Goal: Task Accomplishment & Management: Manage account settings

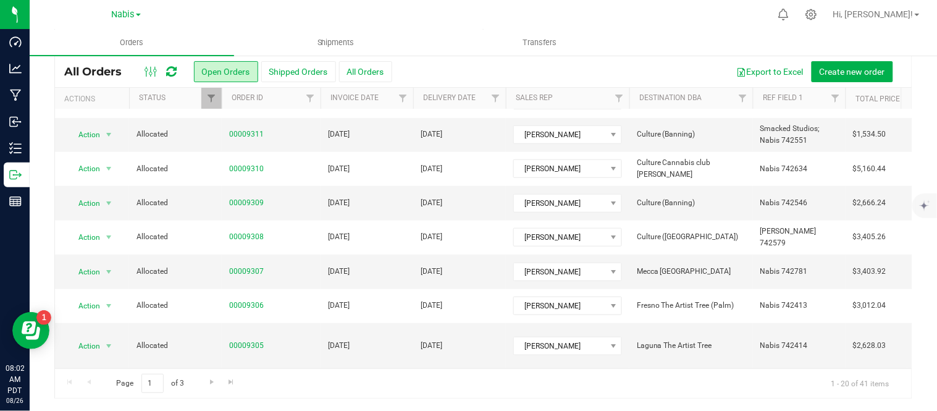
scroll to position [436, 0]
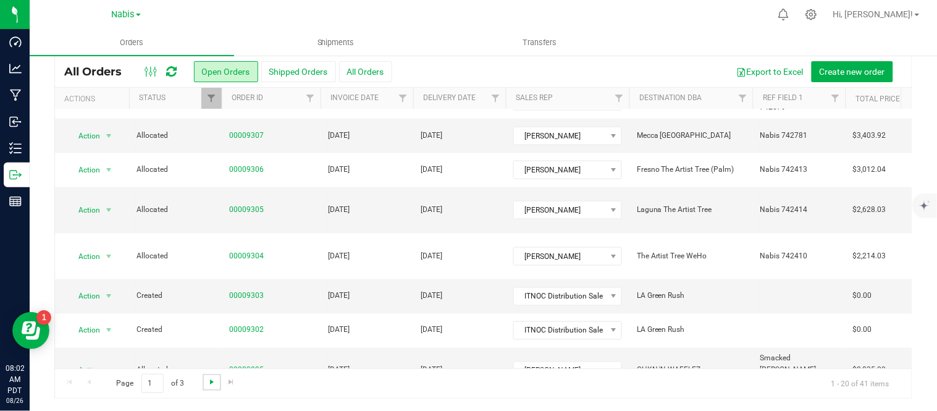
click at [207, 381] on span "Go to the next page" at bounding box center [212, 382] width 10 height 10
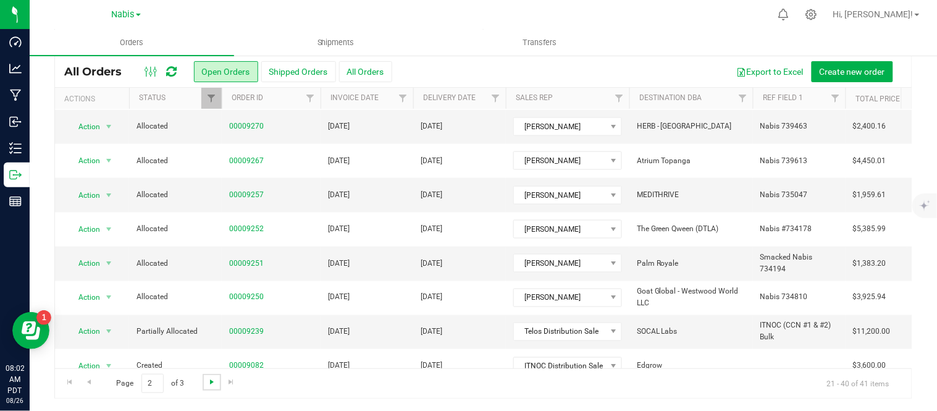
scroll to position [0, 0]
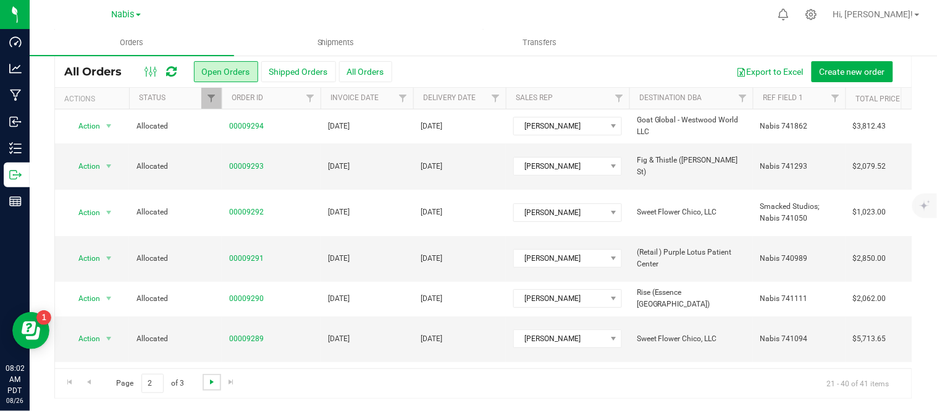
click at [207, 381] on span "Go to the next page" at bounding box center [212, 382] width 10 height 10
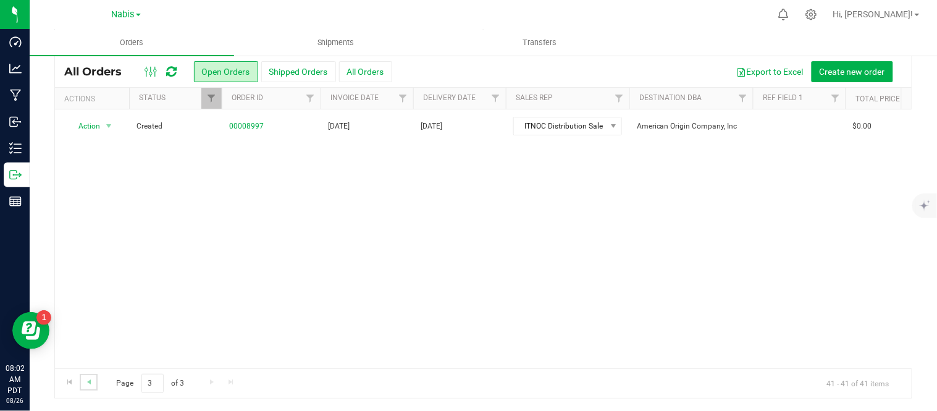
click at [87, 387] on link "Go to the previous page" at bounding box center [89, 382] width 18 height 17
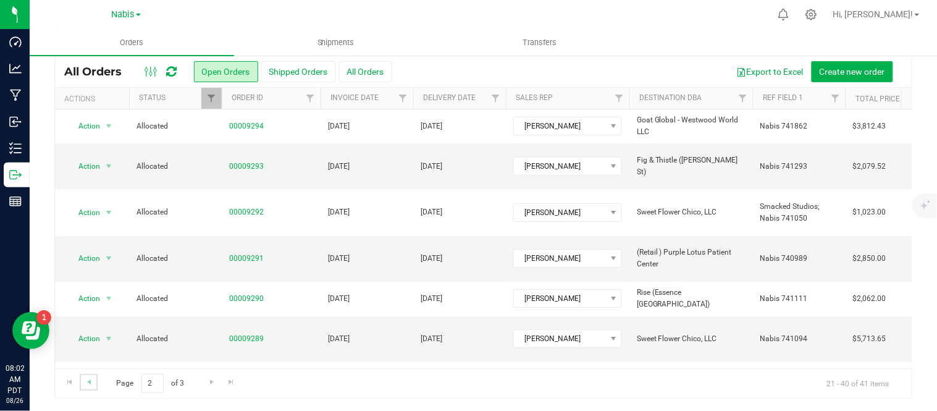
scroll to position [436, 0]
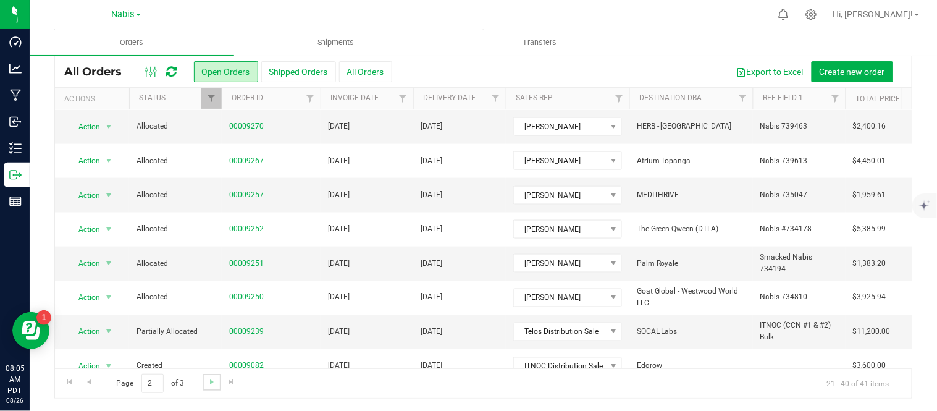
click at [203, 381] on link "Go to the next page" at bounding box center [212, 382] width 18 height 17
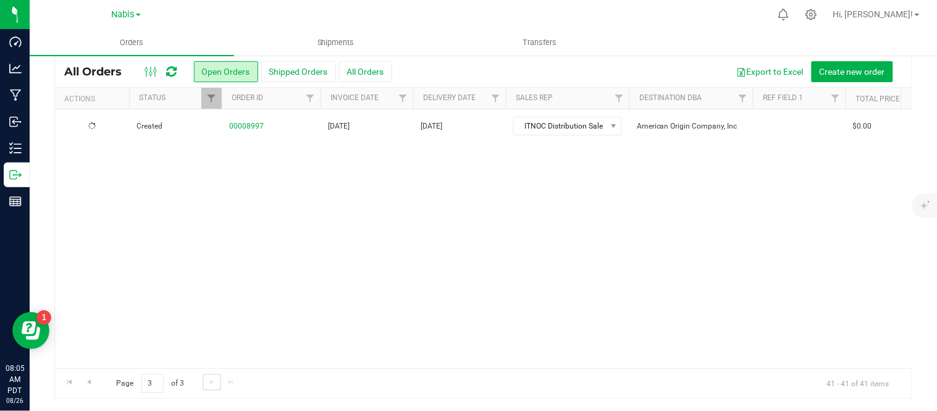
scroll to position [0, 0]
click at [91, 382] on span "Go to the previous page" at bounding box center [89, 382] width 10 height 10
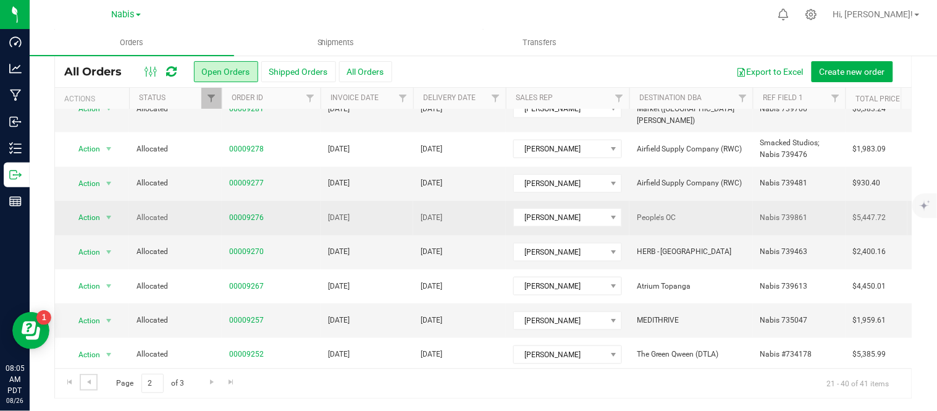
scroll to position [310, 0]
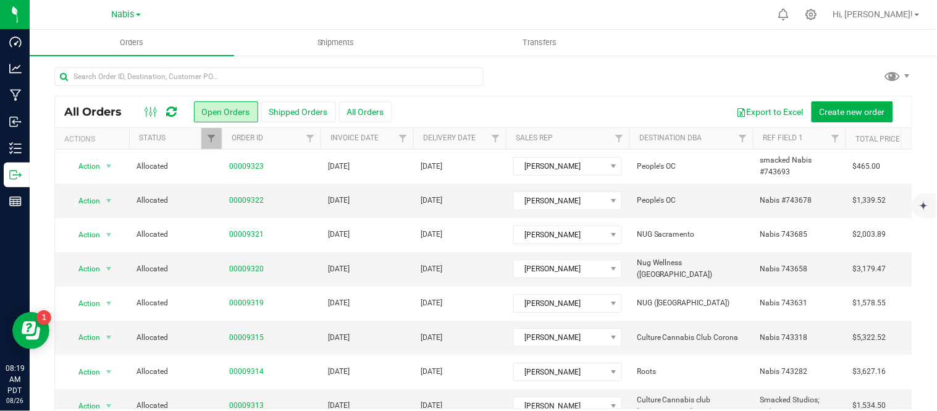
click at [125, 15] on span "Nabis" at bounding box center [123, 14] width 23 height 11
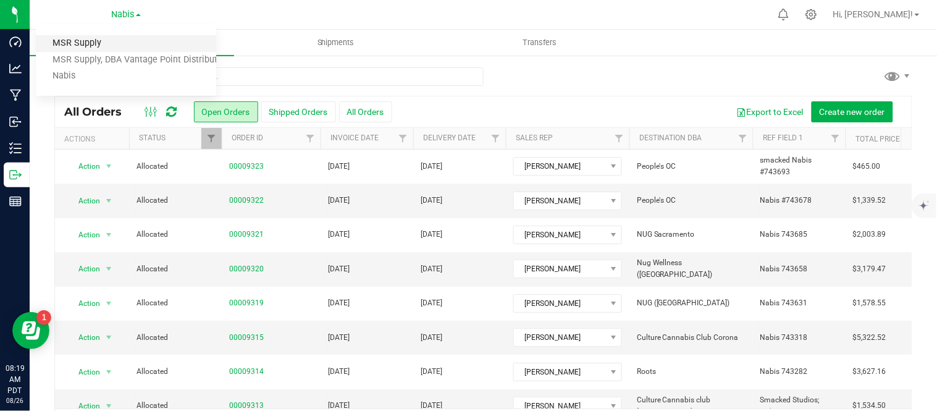
click at [126, 40] on link "MSR Supply" at bounding box center [126, 43] width 180 height 17
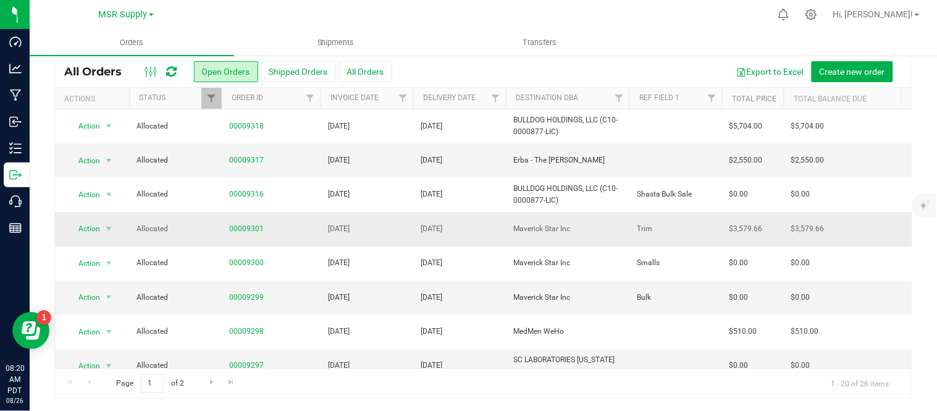
scroll to position [436, 0]
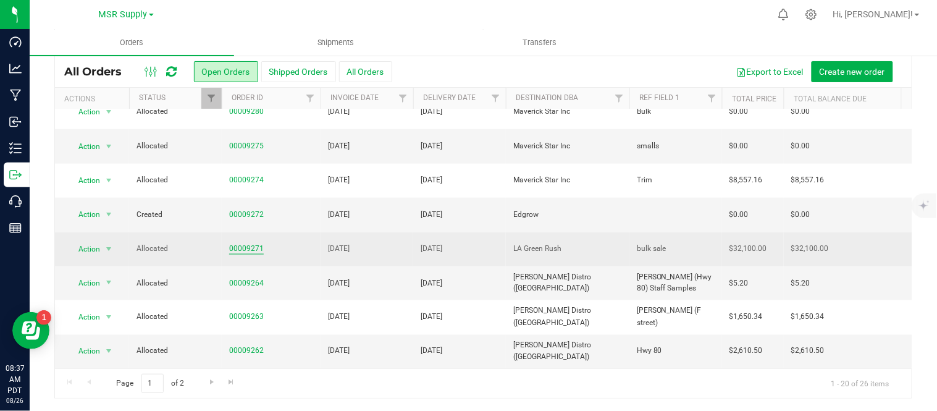
click at [250, 243] on link "00009271" at bounding box center [246, 249] width 35 height 12
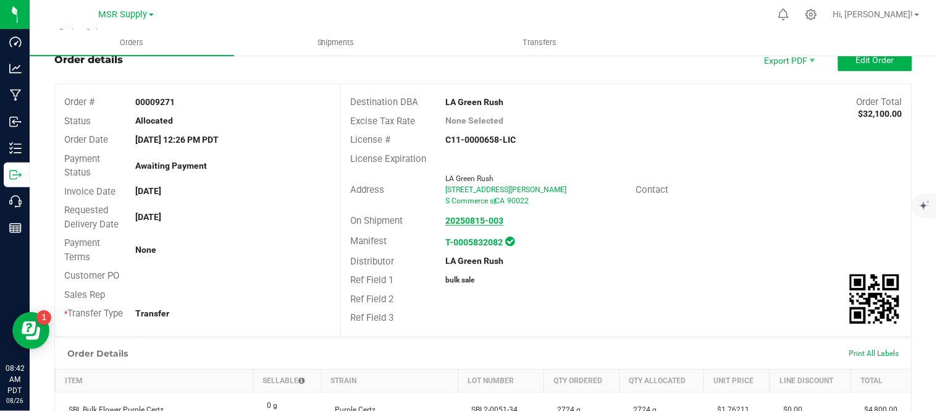
click at [463, 221] on strong "20250815-003" at bounding box center [475, 221] width 58 height 10
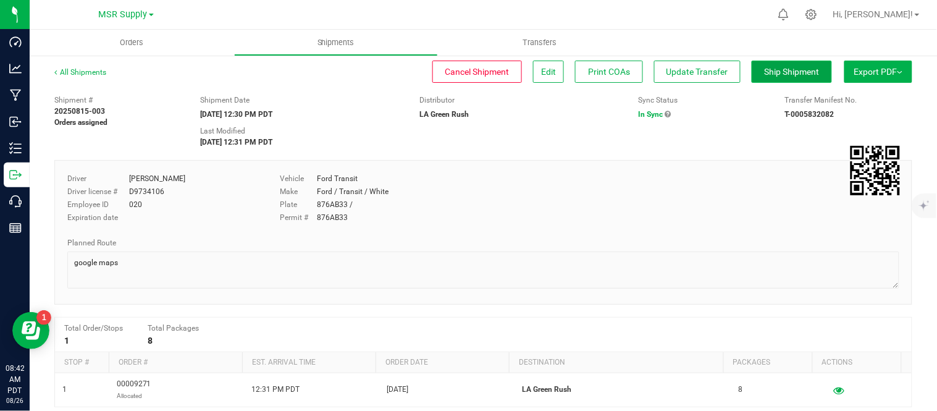
click at [772, 78] on button "Ship Shipment" at bounding box center [792, 72] width 80 height 22
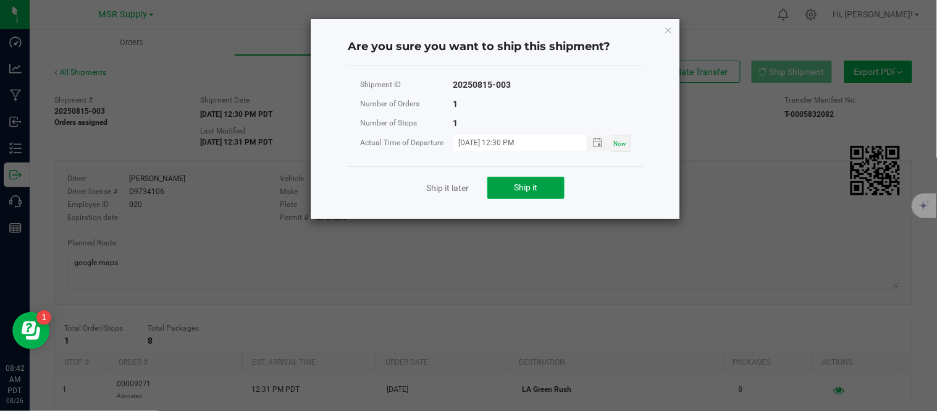
click at [511, 190] on button "Ship it" at bounding box center [526, 188] width 77 height 22
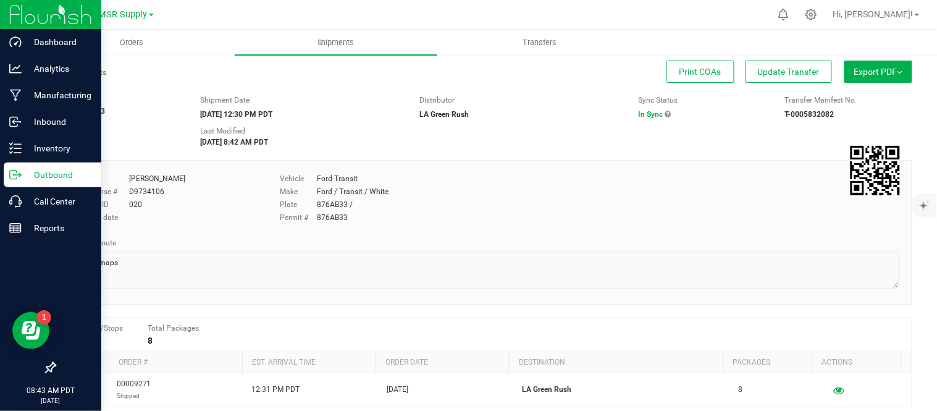
click at [22, 174] on p "Outbound" at bounding box center [59, 174] width 74 height 15
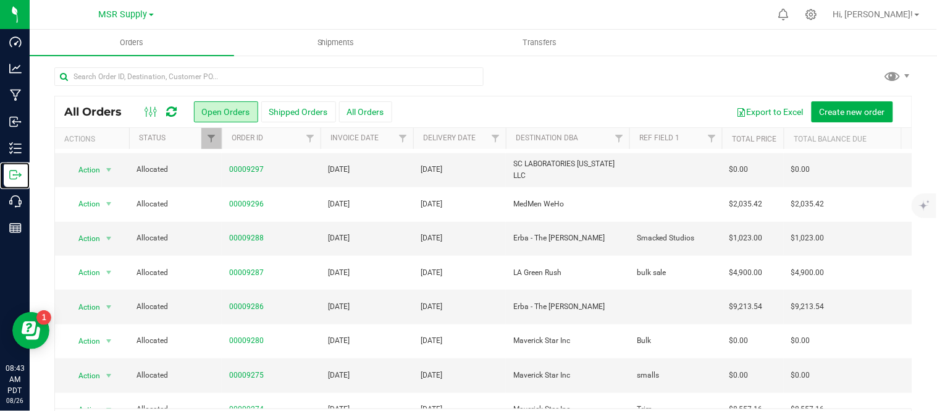
scroll to position [262, 0]
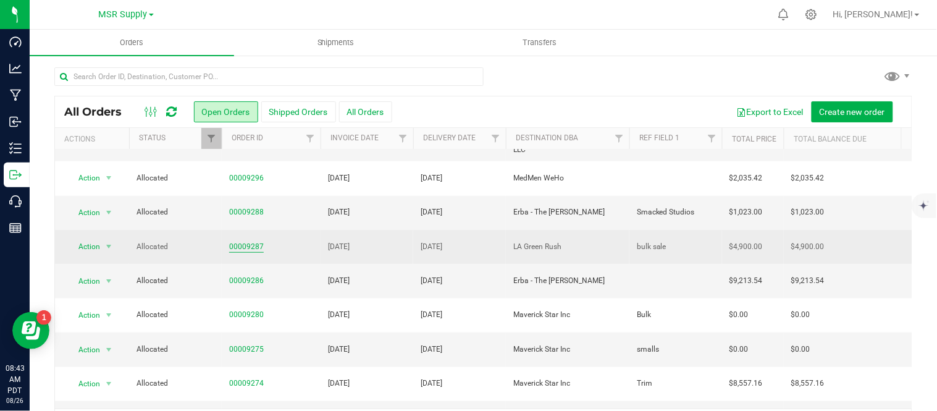
click at [239, 247] on link "00009287" at bounding box center [246, 247] width 35 height 12
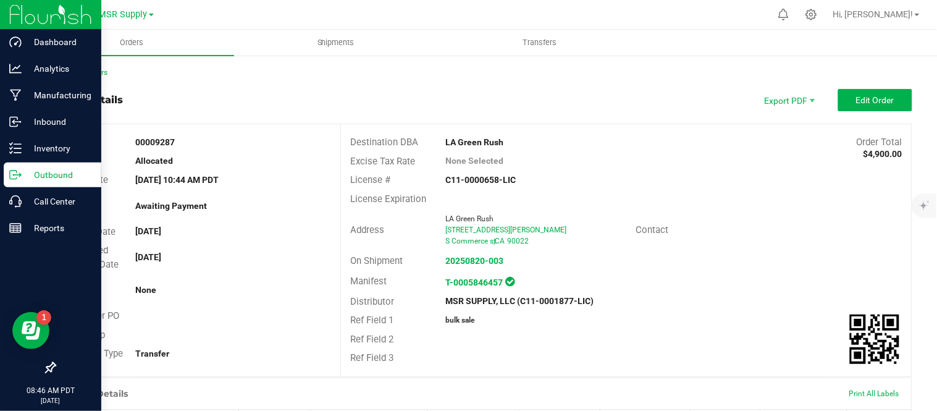
click at [27, 180] on p "Outbound" at bounding box center [59, 174] width 74 height 15
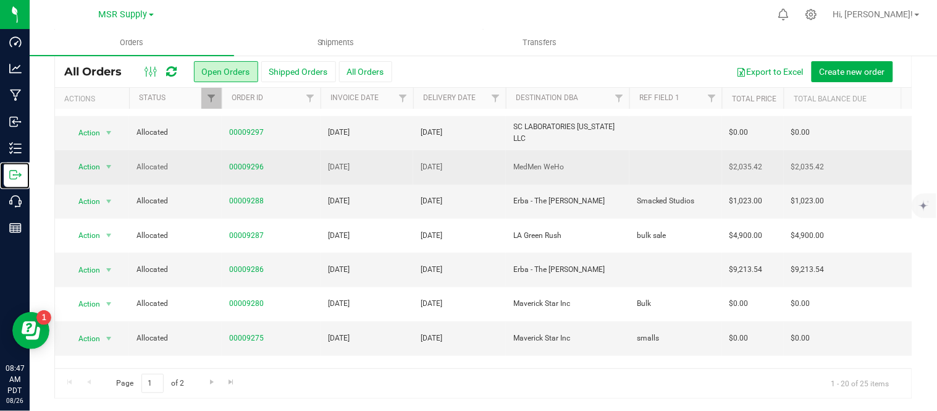
scroll to position [234, 0]
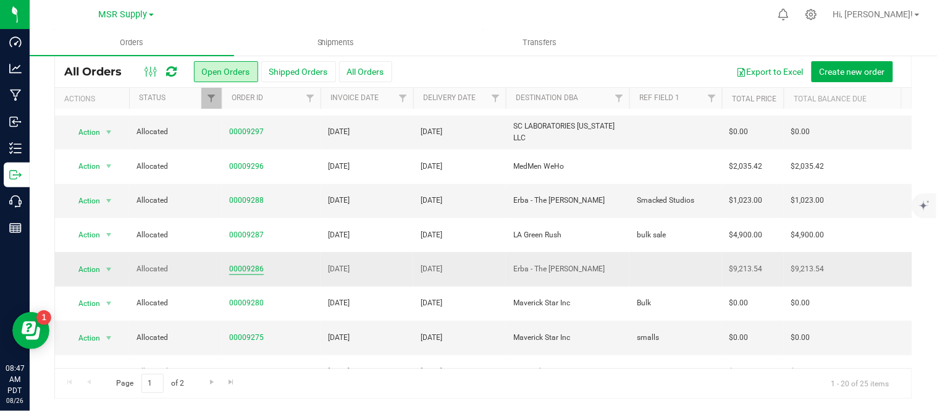
click at [237, 267] on link "00009286" at bounding box center [246, 269] width 35 height 12
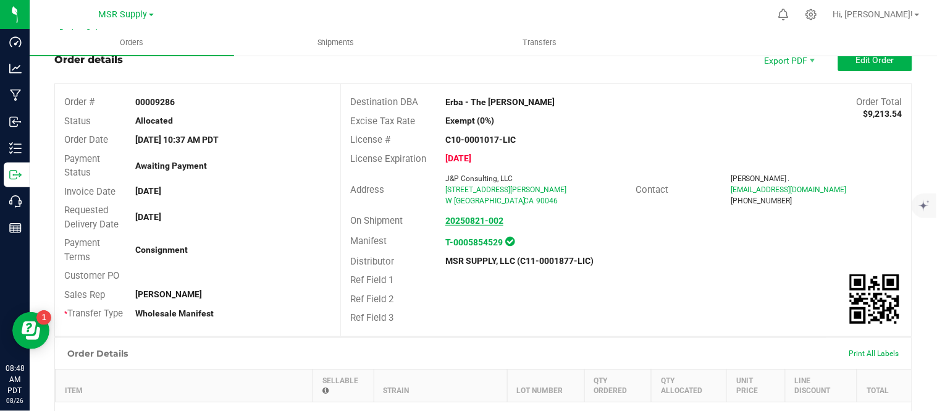
click at [467, 218] on strong "20250821-002" at bounding box center [475, 221] width 58 height 10
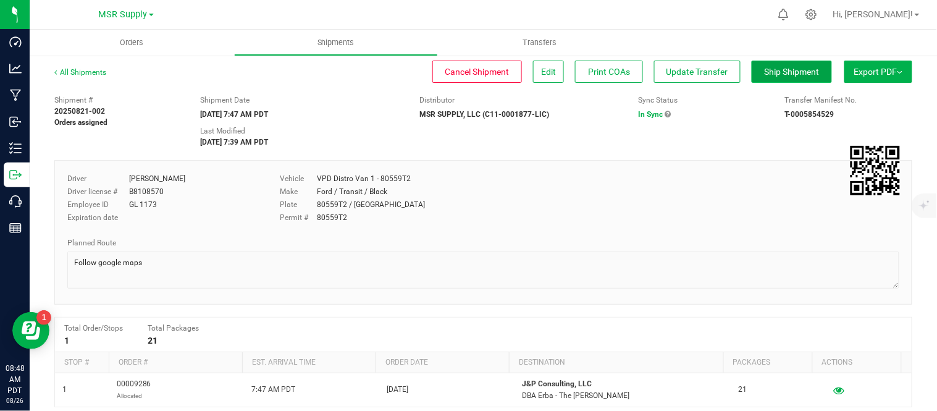
click at [765, 76] on span "Ship Shipment" at bounding box center [792, 72] width 55 height 10
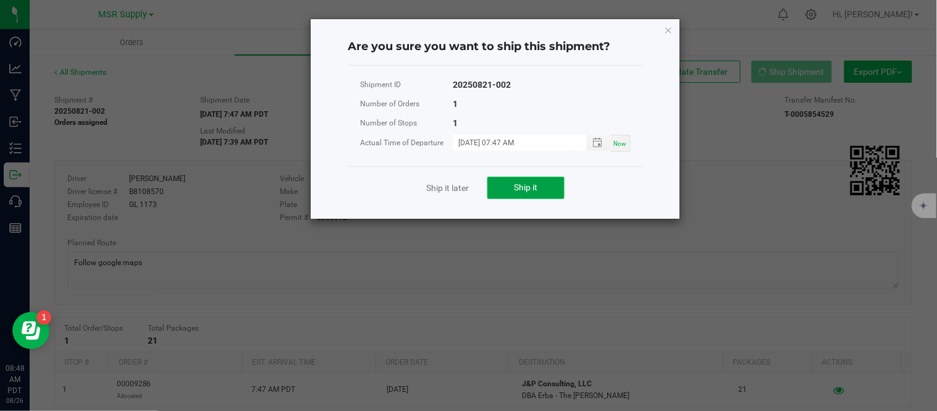
click at [516, 190] on span "Ship it" at bounding box center [526, 187] width 23 height 10
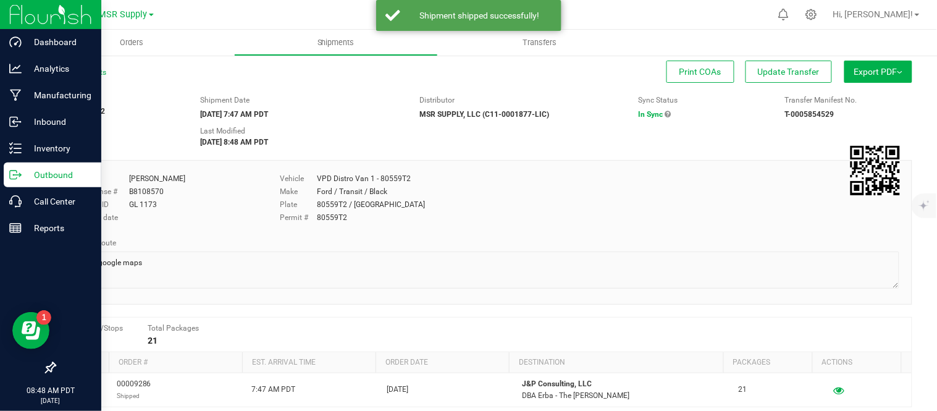
click at [6, 167] on div "Outbound" at bounding box center [53, 175] width 98 height 25
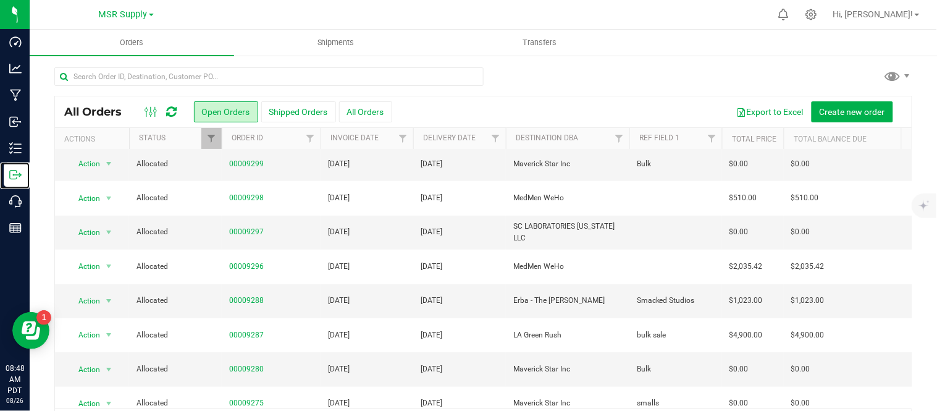
scroll to position [174, 0]
click at [251, 298] on link "00009288" at bounding box center [246, 300] width 35 height 12
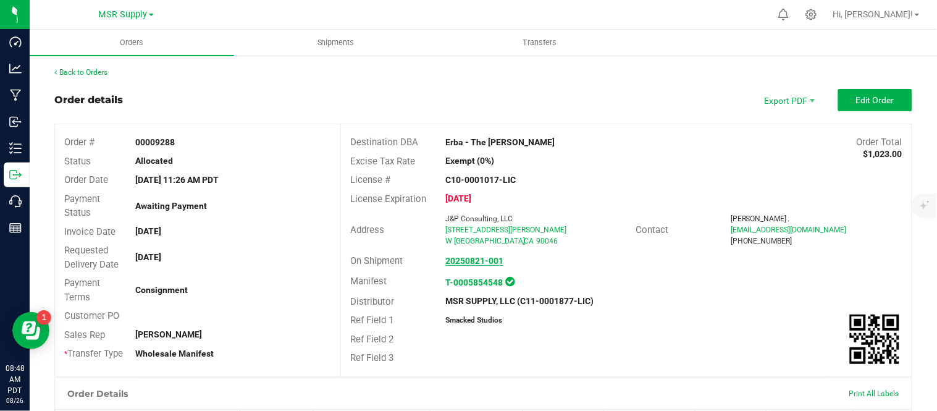
click at [468, 263] on strong "20250821-001" at bounding box center [475, 261] width 58 height 10
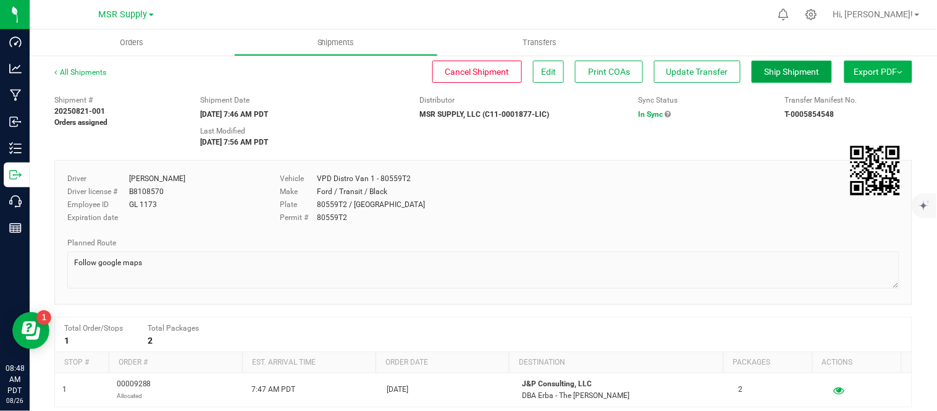
click at [784, 74] on span "Ship Shipment" at bounding box center [792, 72] width 55 height 10
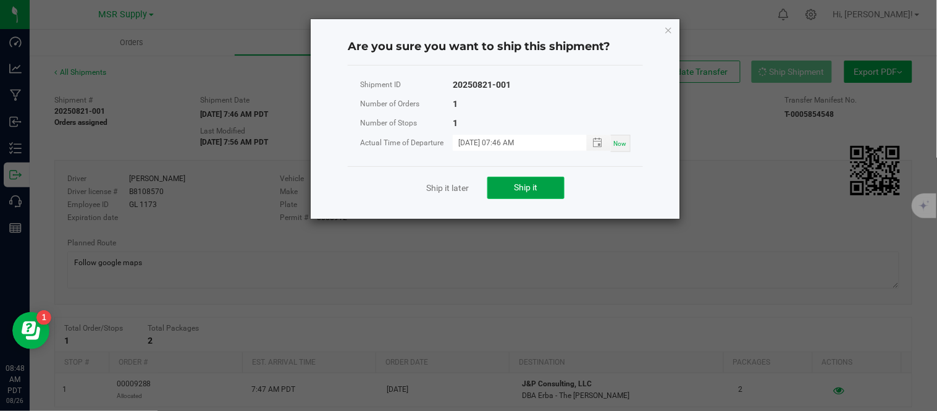
click at [524, 187] on span "Ship it" at bounding box center [526, 187] width 23 height 10
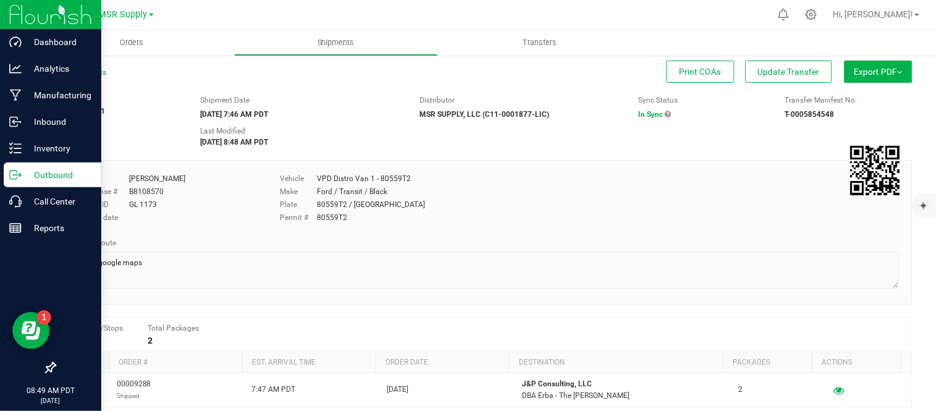
click at [20, 174] on icon at bounding box center [20, 174] width 2 height 2
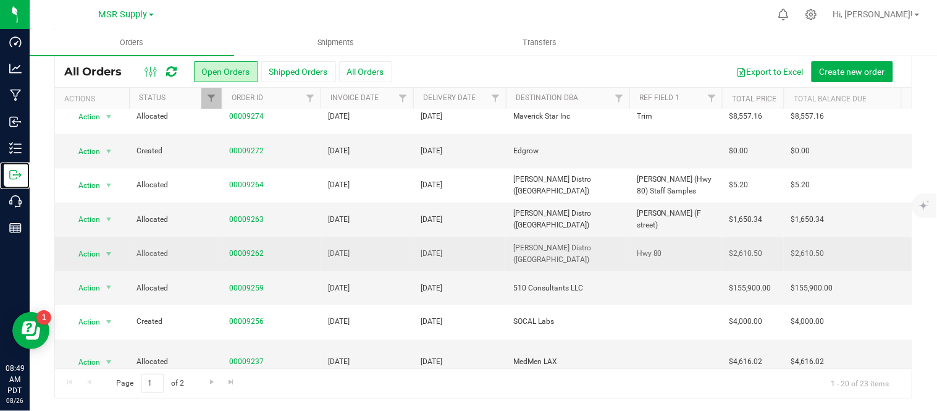
scroll to position [436, 0]
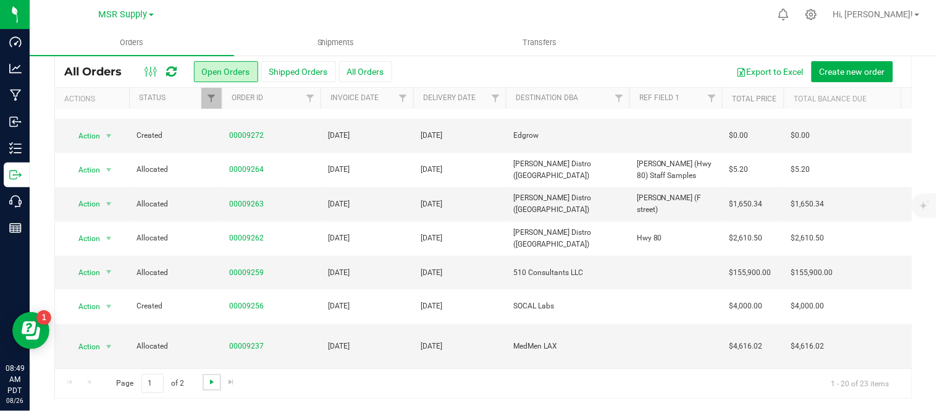
click at [213, 381] on span "Go to the next page" at bounding box center [212, 382] width 10 height 10
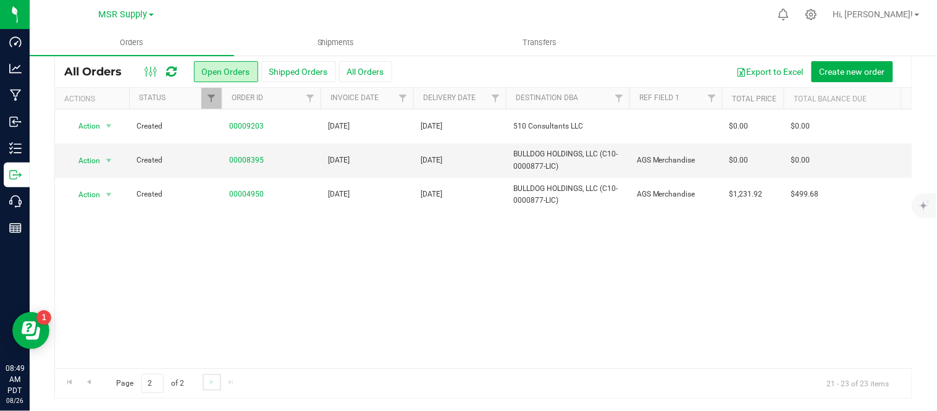
scroll to position [0, 0]
click at [88, 383] on span "Go to the previous page" at bounding box center [89, 382] width 10 height 10
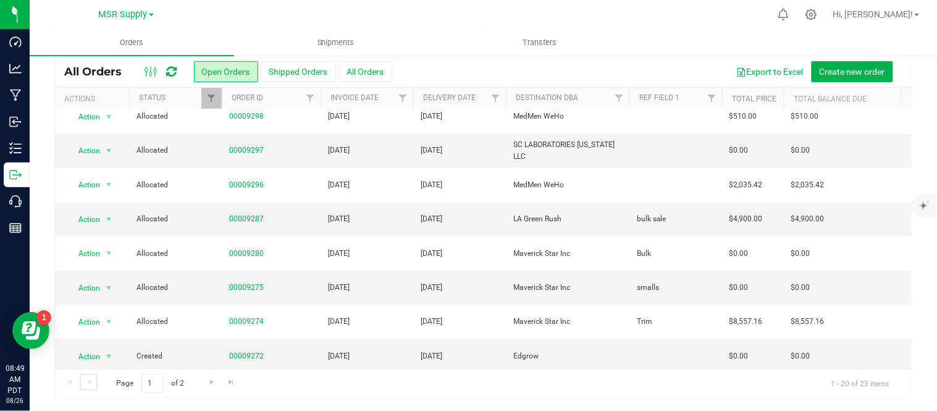
scroll to position [214, 0]
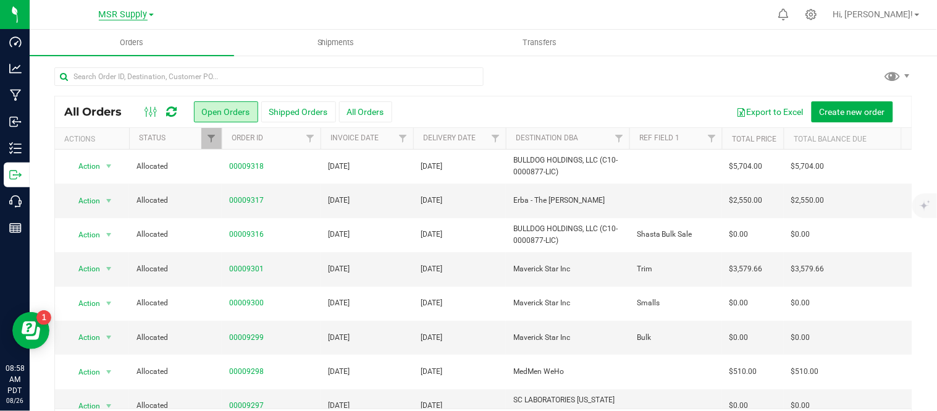
click at [125, 14] on span "MSR Supply" at bounding box center [123, 14] width 49 height 11
click at [91, 77] on link "Nabis" at bounding box center [126, 76] width 180 height 17
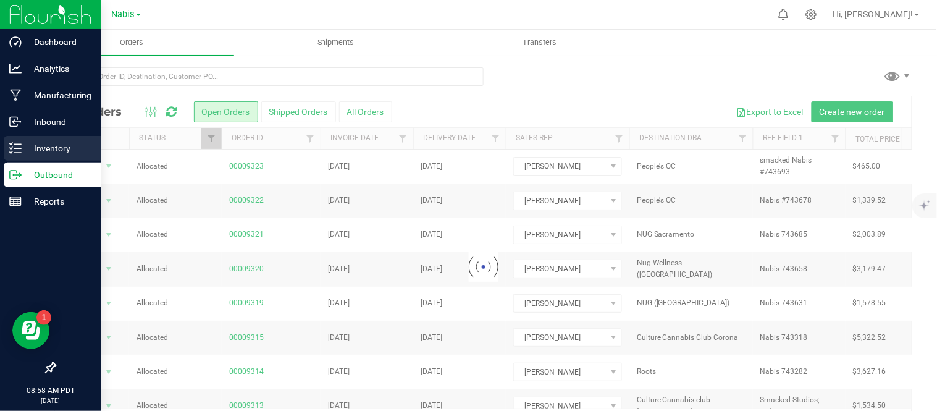
click at [14, 158] on div "Inventory" at bounding box center [53, 148] width 98 height 25
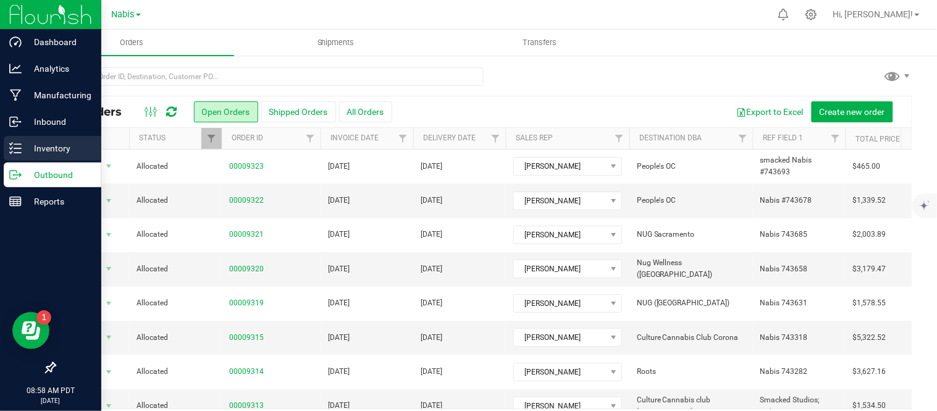
click at [22, 149] on p "Inventory" at bounding box center [59, 148] width 74 height 15
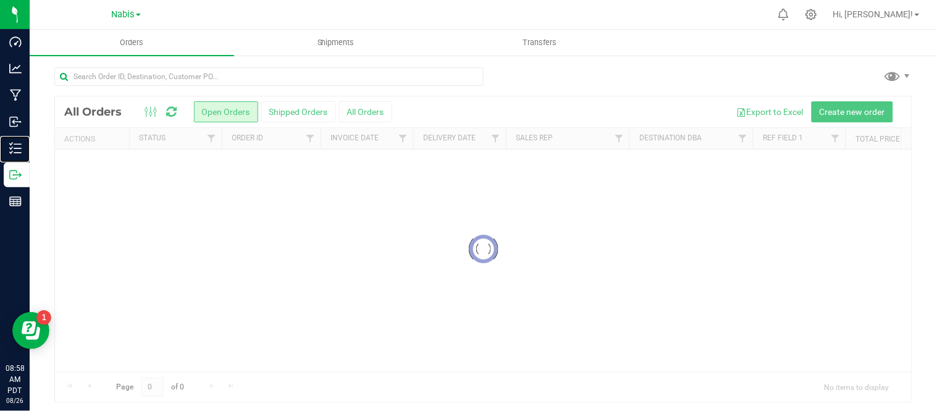
click at [0, 0] on p "Inventory" at bounding box center [0, 0] width 0 height 0
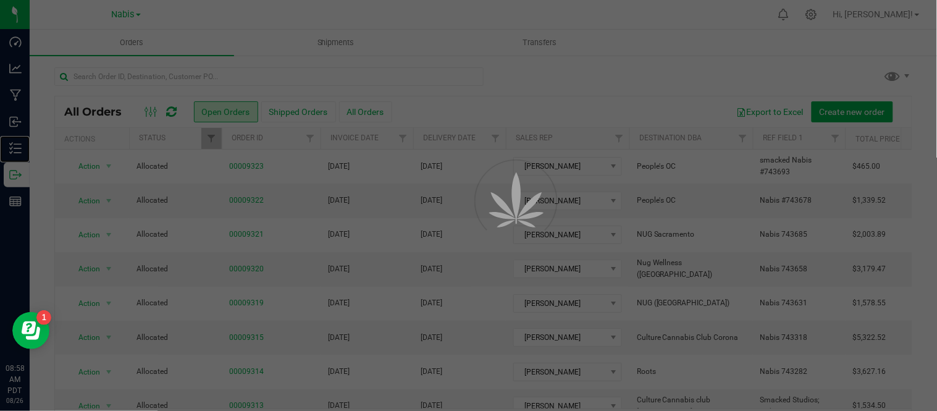
click at [0, 0] on p "Inventory" at bounding box center [0, 0] width 0 height 0
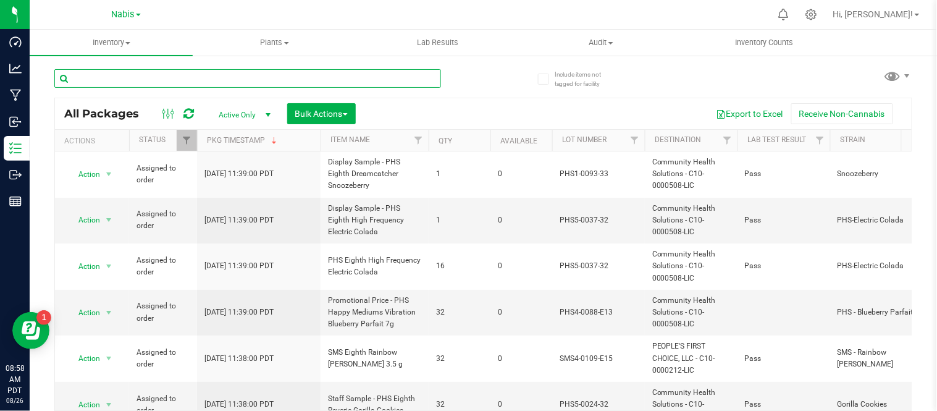
click at [267, 77] on input "text" at bounding box center [247, 78] width 387 height 19
paste input "ELO2-0080-15"
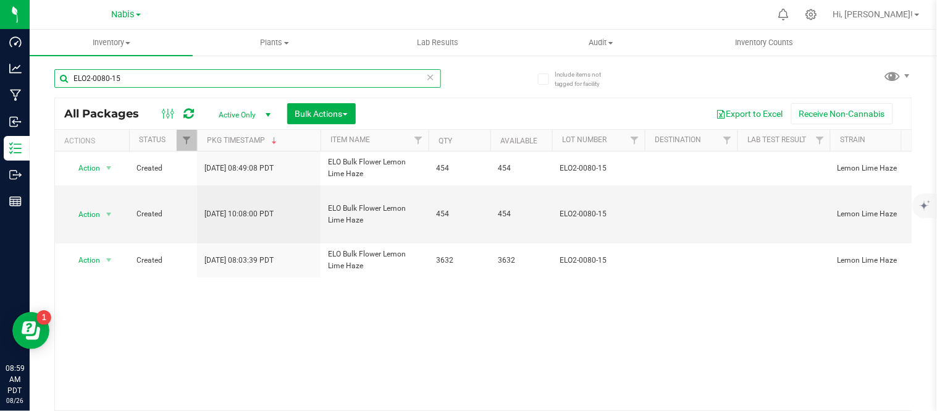
type input "ELO2-0080-15"
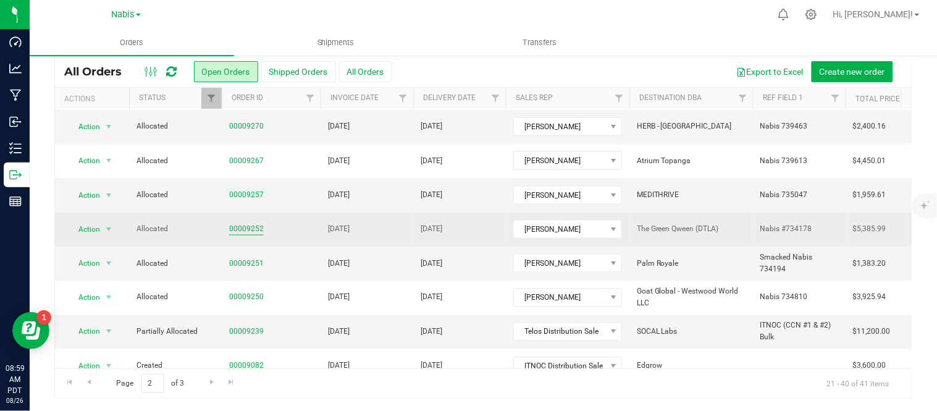
scroll to position [297, 0]
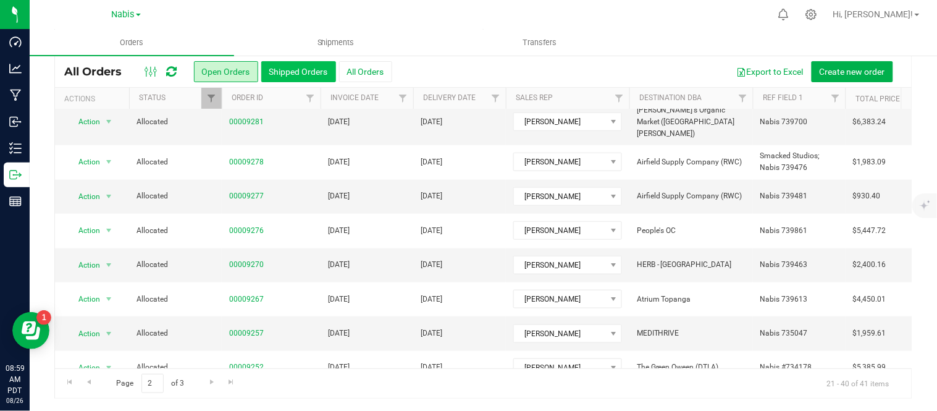
click at [298, 69] on button "Shipped Orders" at bounding box center [298, 71] width 75 height 21
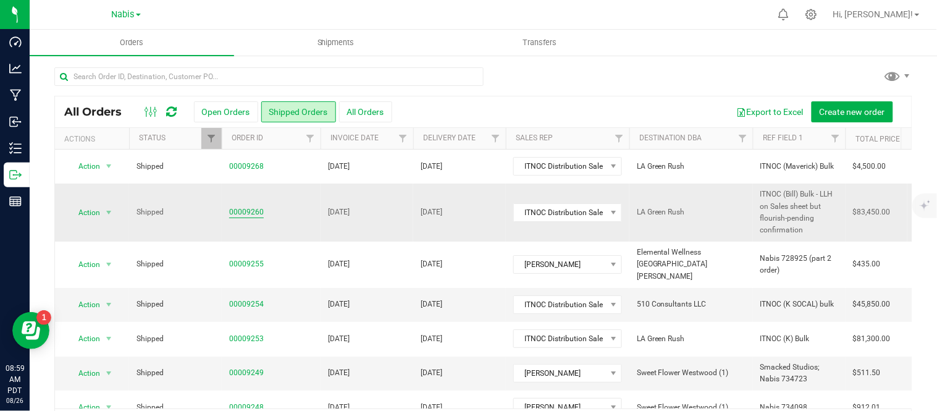
click at [243, 214] on link "00009260" at bounding box center [246, 212] width 35 height 12
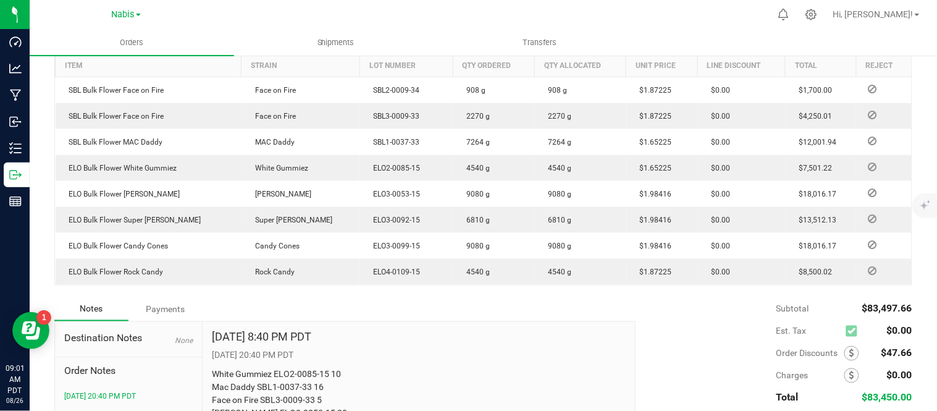
scroll to position [352, 0]
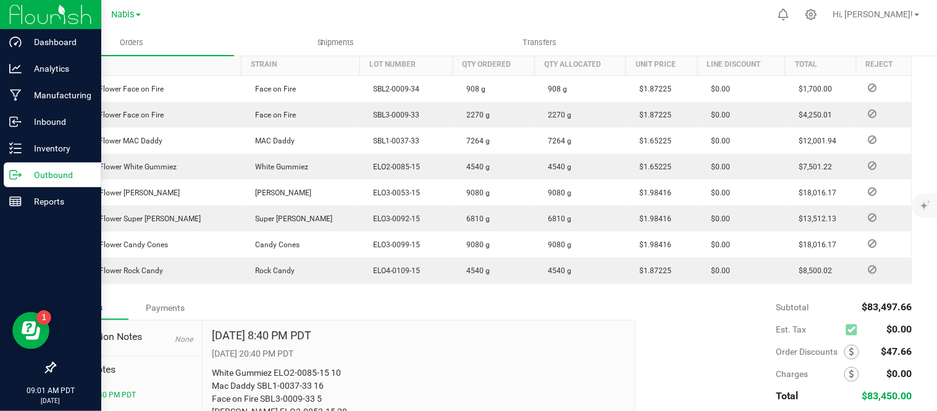
click at [20, 171] on icon at bounding box center [15, 175] width 12 height 12
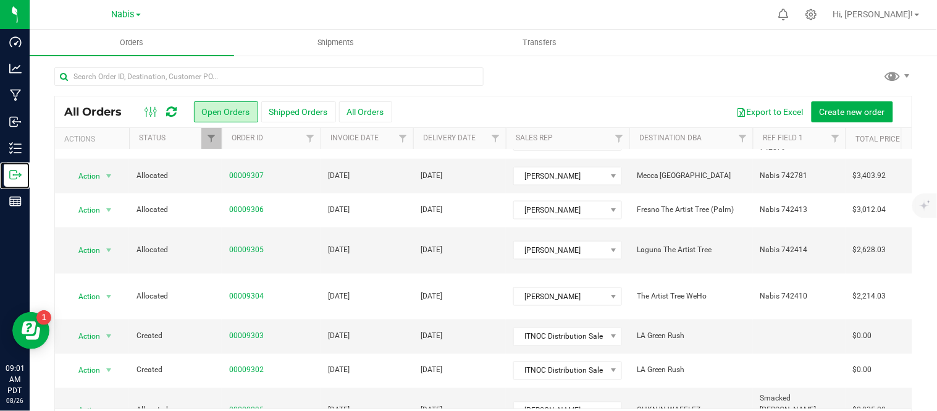
scroll to position [40, 0]
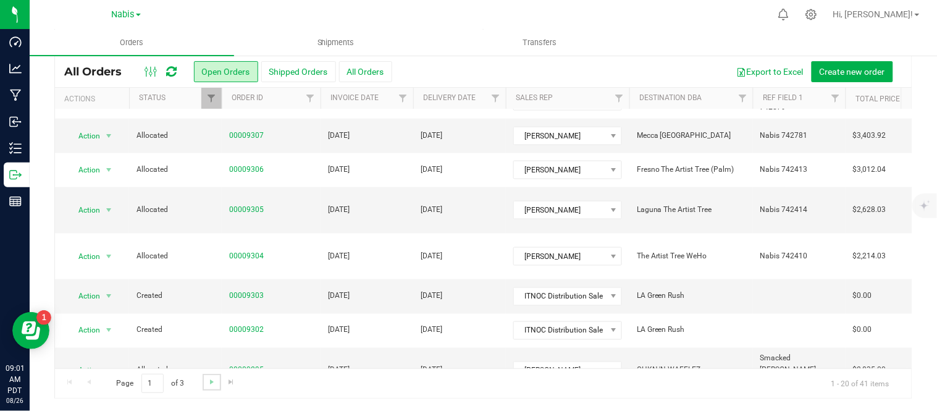
click at [219, 381] on link "Go to the next page" at bounding box center [212, 382] width 18 height 17
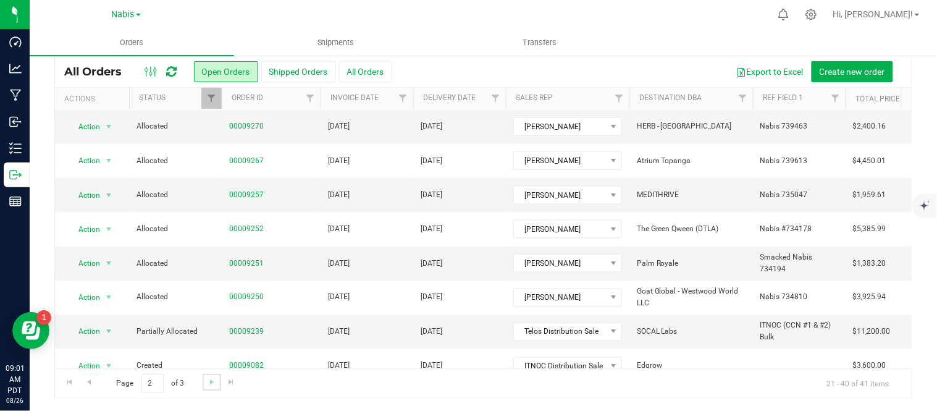
scroll to position [436, 0]
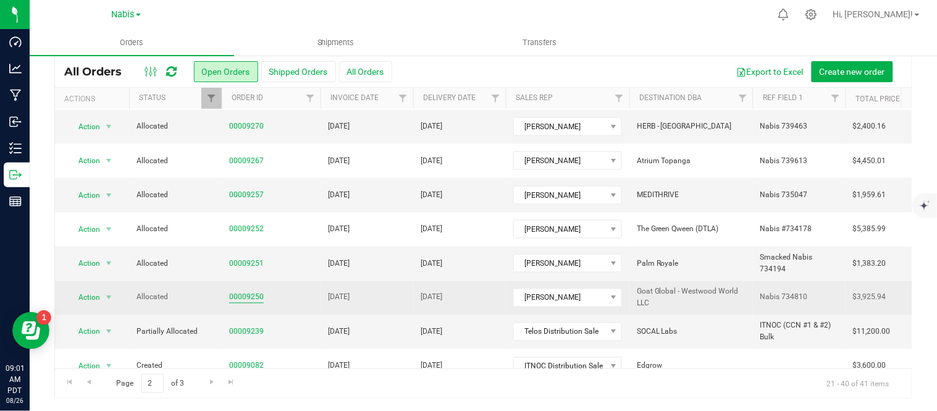
click at [245, 292] on link "00009250" at bounding box center [246, 298] width 35 height 12
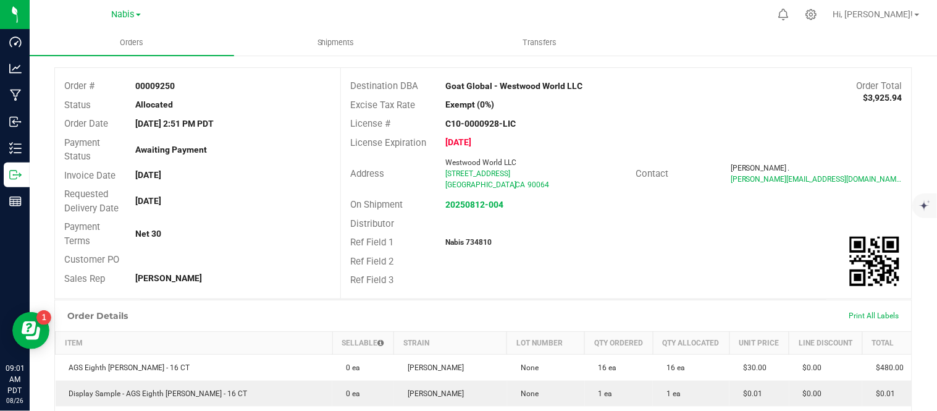
scroll to position [52, 0]
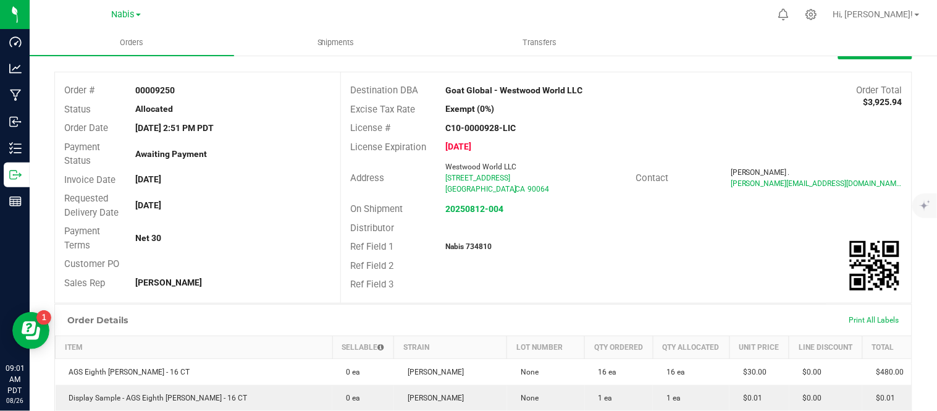
click at [480, 244] on strong "Nabis 734810" at bounding box center [469, 246] width 46 height 9
copy strong "734810"
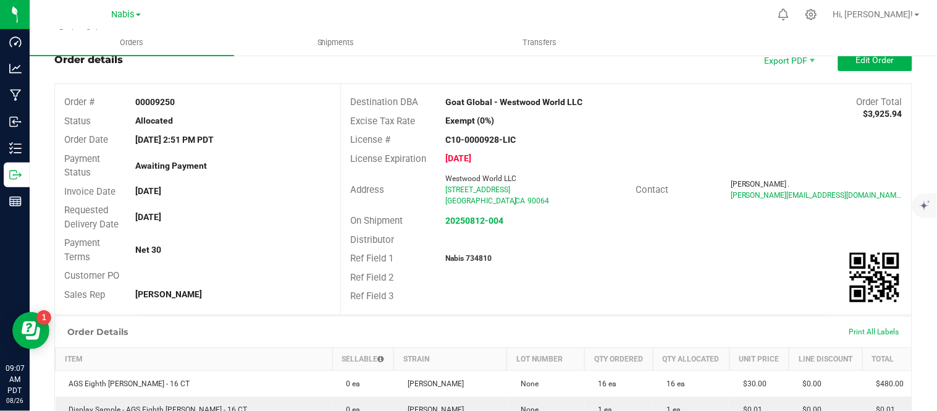
scroll to position [28, 0]
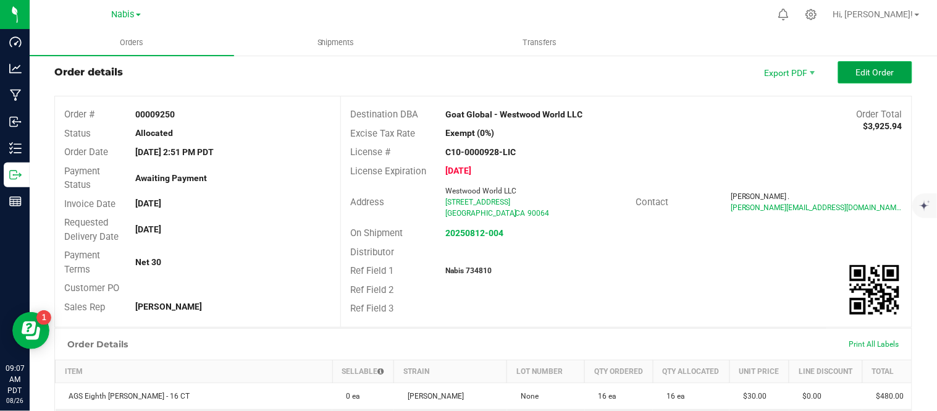
click at [870, 81] on button "Edit Order" at bounding box center [876, 72] width 74 height 22
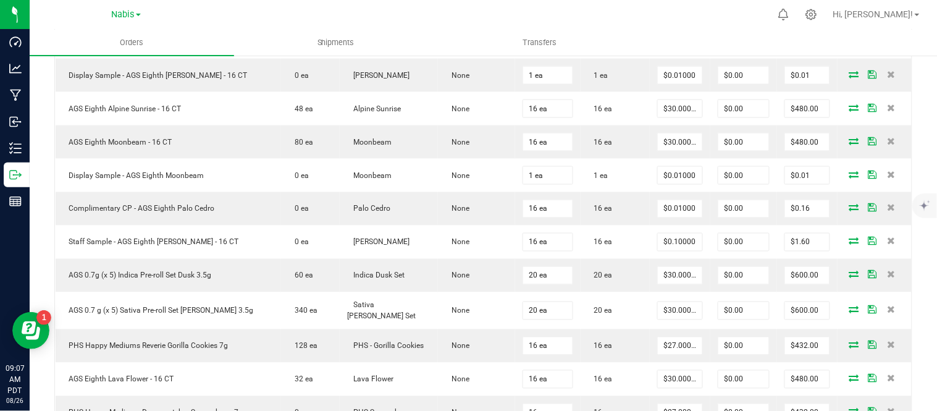
scroll to position [708, 0]
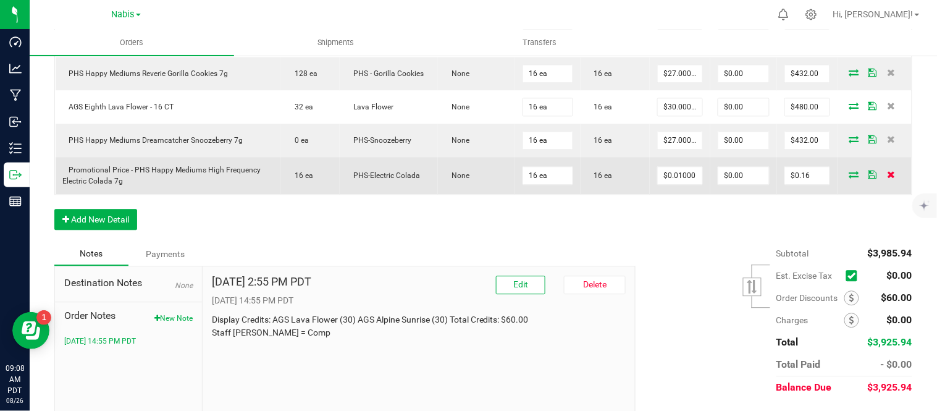
click at [887, 176] on icon at bounding box center [891, 174] width 8 height 7
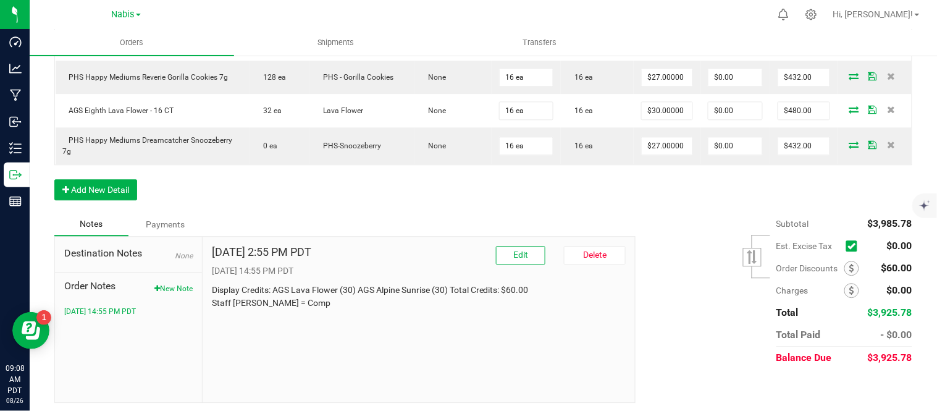
scroll to position [0, 0]
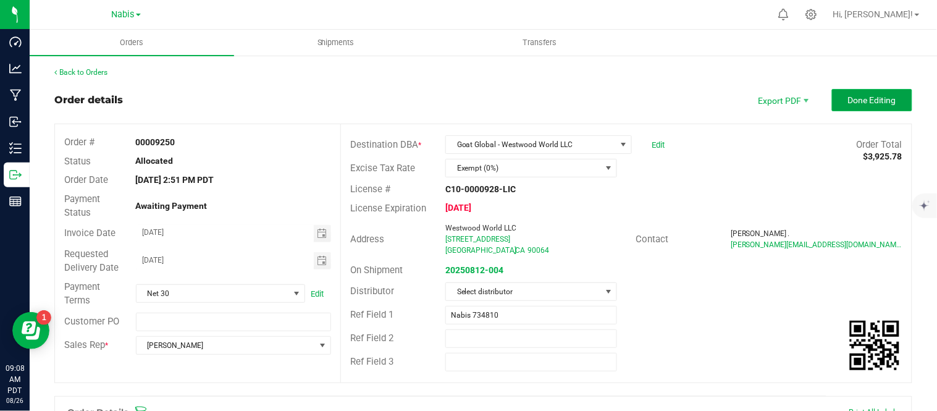
click at [848, 101] on span "Done Editing" at bounding box center [872, 100] width 48 height 10
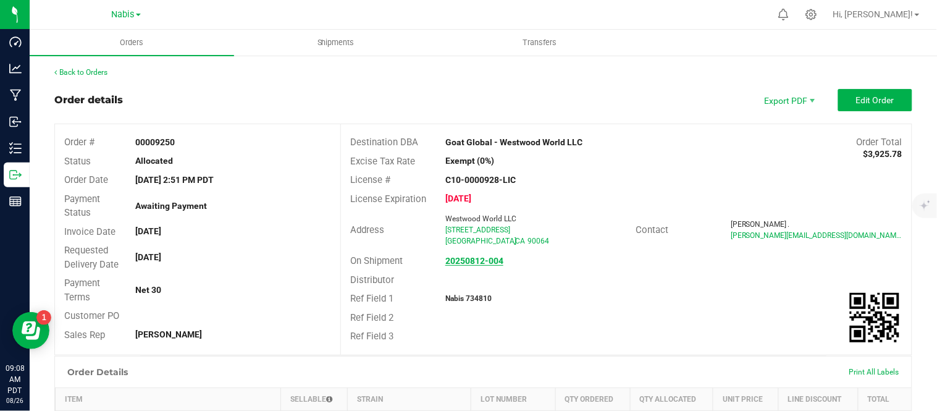
click at [471, 257] on strong "20250812-004" at bounding box center [475, 261] width 58 height 10
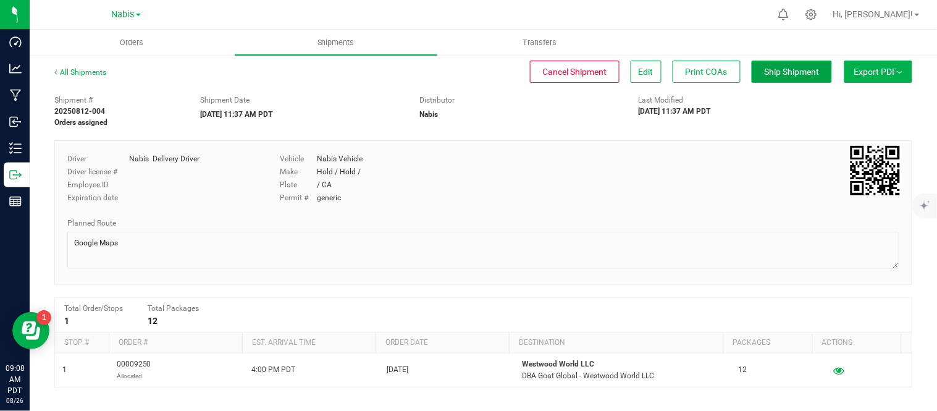
click at [801, 69] on span "Ship Shipment" at bounding box center [792, 72] width 55 height 10
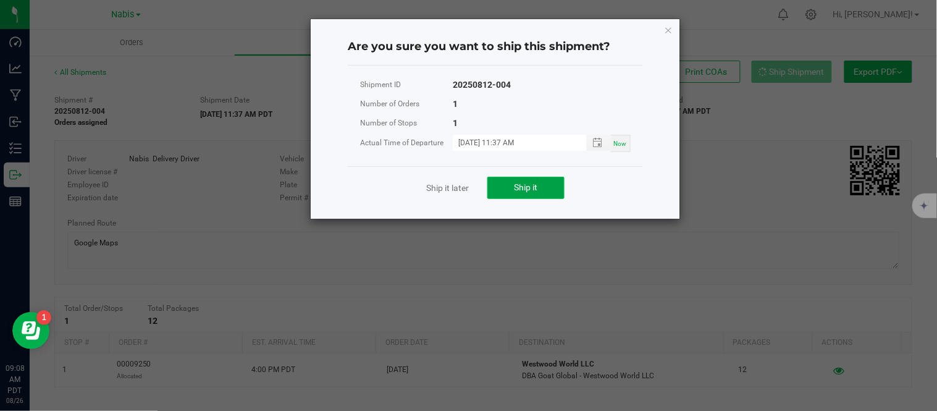
click at [532, 186] on span "Ship it" at bounding box center [526, 187] width 23 height 10
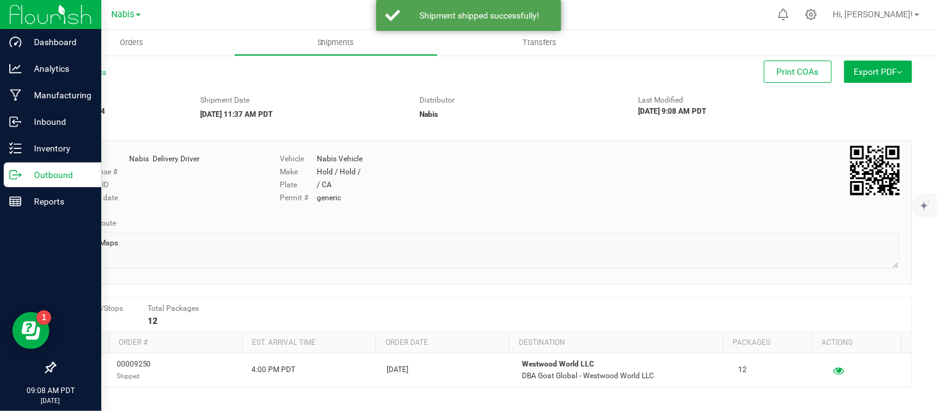
click at [26, 174] on p "Outbound" at bounding box center [59, 174] width 74 height 15
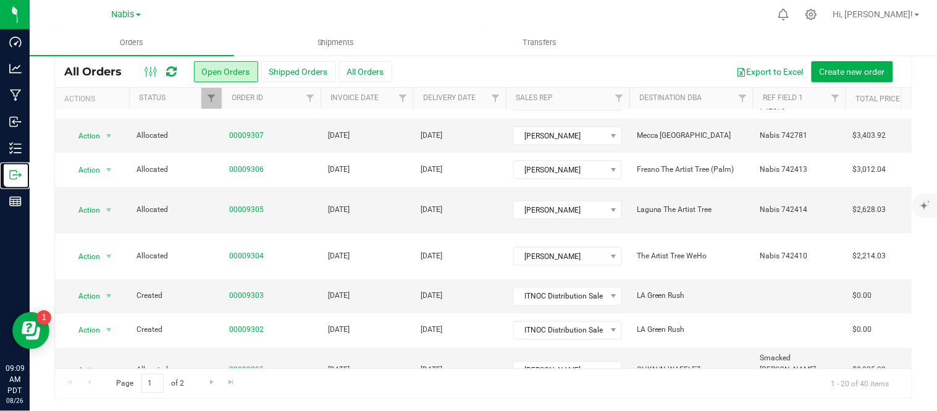
scroll to position [40, 0]
click at [211, 387] on link "Go to the next page" at bounding box center [212, 382] width 18 height 17
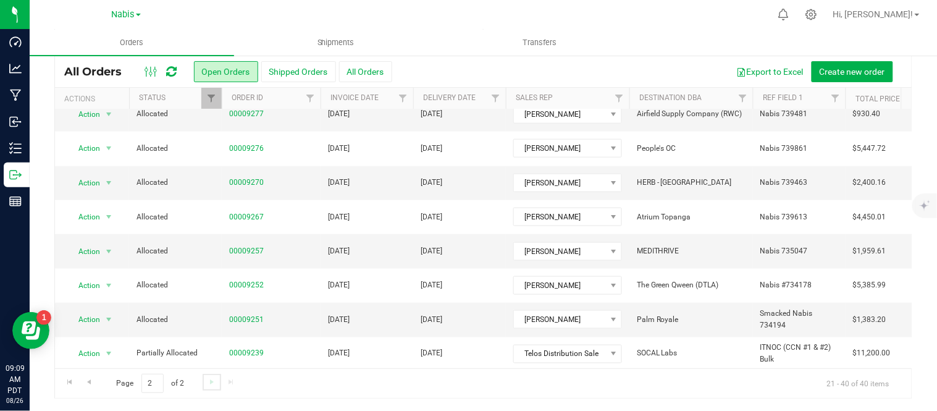
scroll to position [378, 0]
click at [242, 315] on link "00009251" at bounding box center [246, 321] width 35 height 12
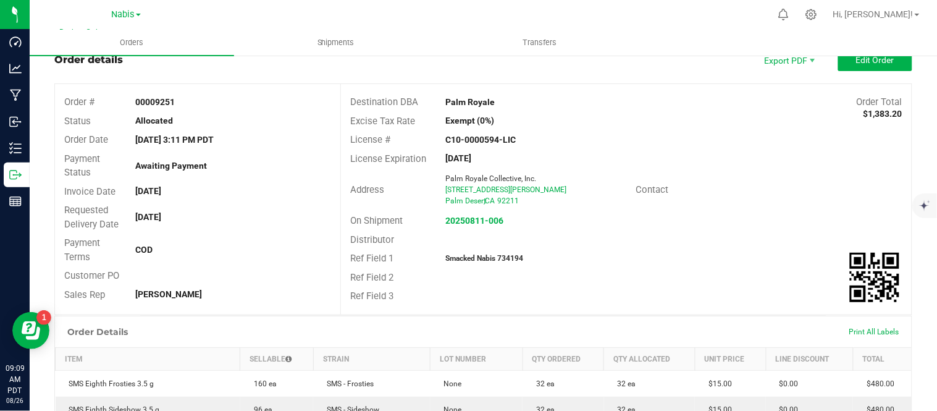
click at [504, 260] on strong "Smacked Nabis 734194" at bounding box center [485, 258] width 78 height 9
copy strong "734194"
